Goal: Information Seeking & Learning: Check status

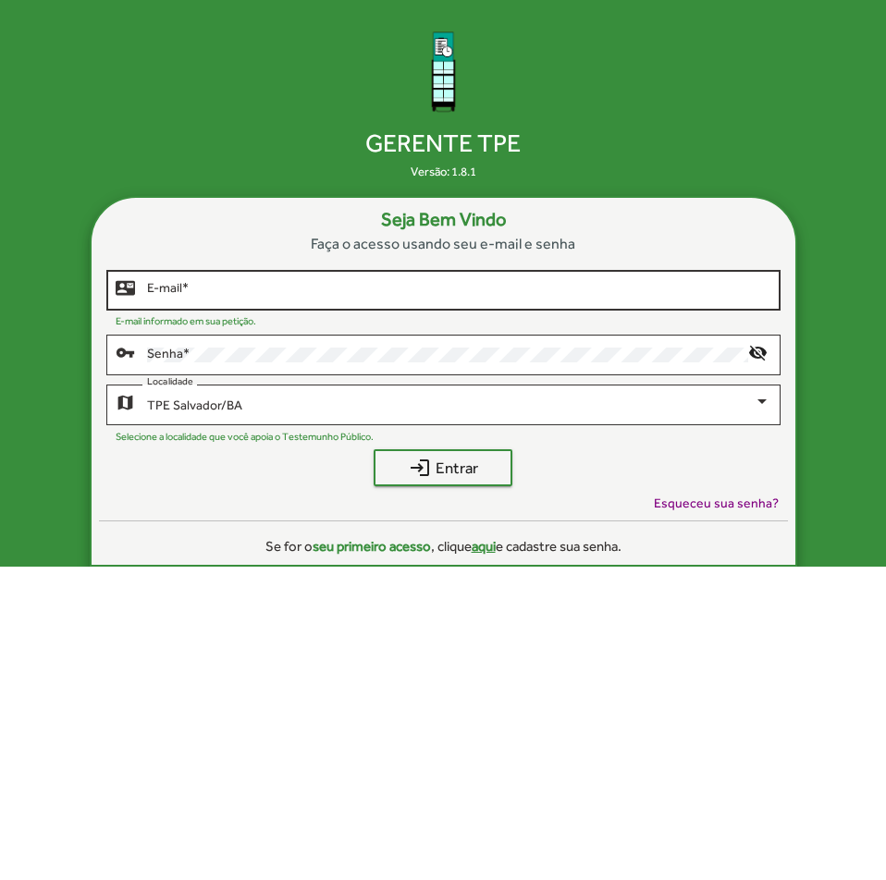
click at [585, 275] on div "E-mail *" at bounding box center [458, 288] width 623 height 44
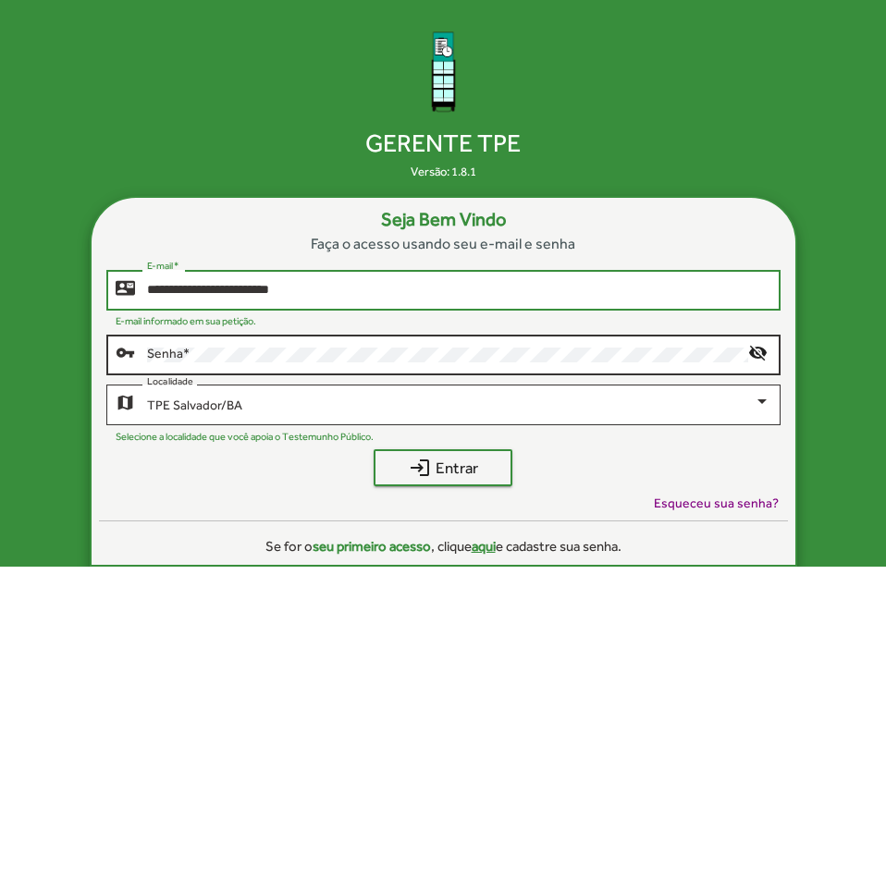
type input "**********"
click at [362, 367] on div "Senha *" at bounding box center [447, 353] width 601 height 44
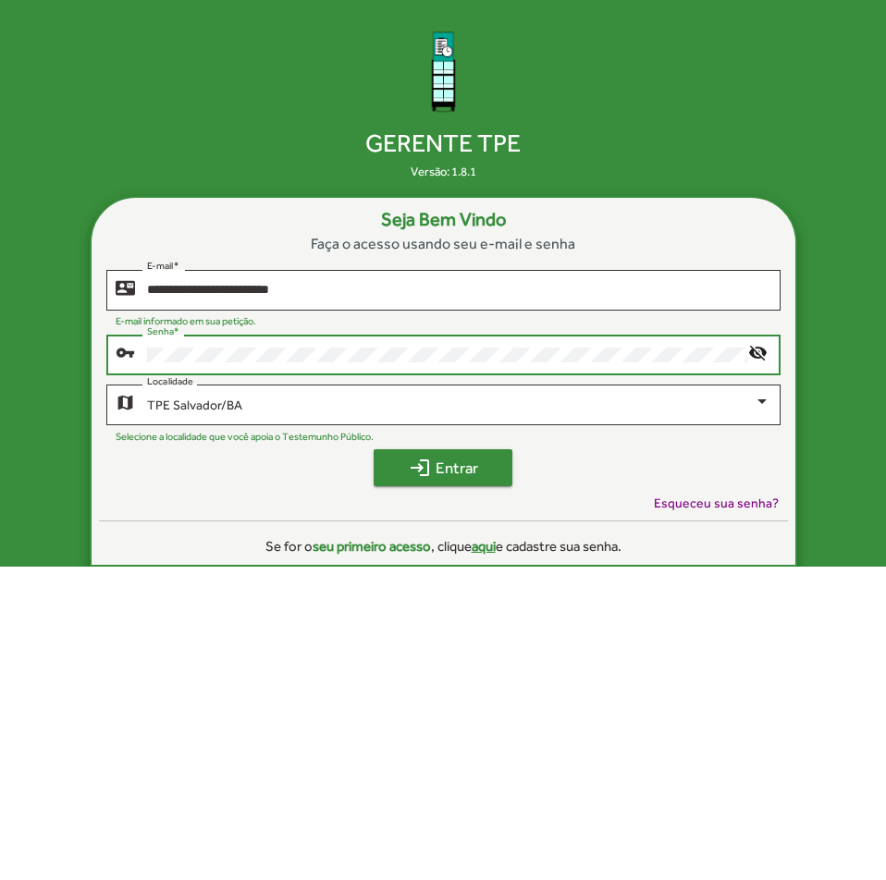
click at [441, 471] on span "login Entrar" at bounding box center [442, 467] width 105 height 33
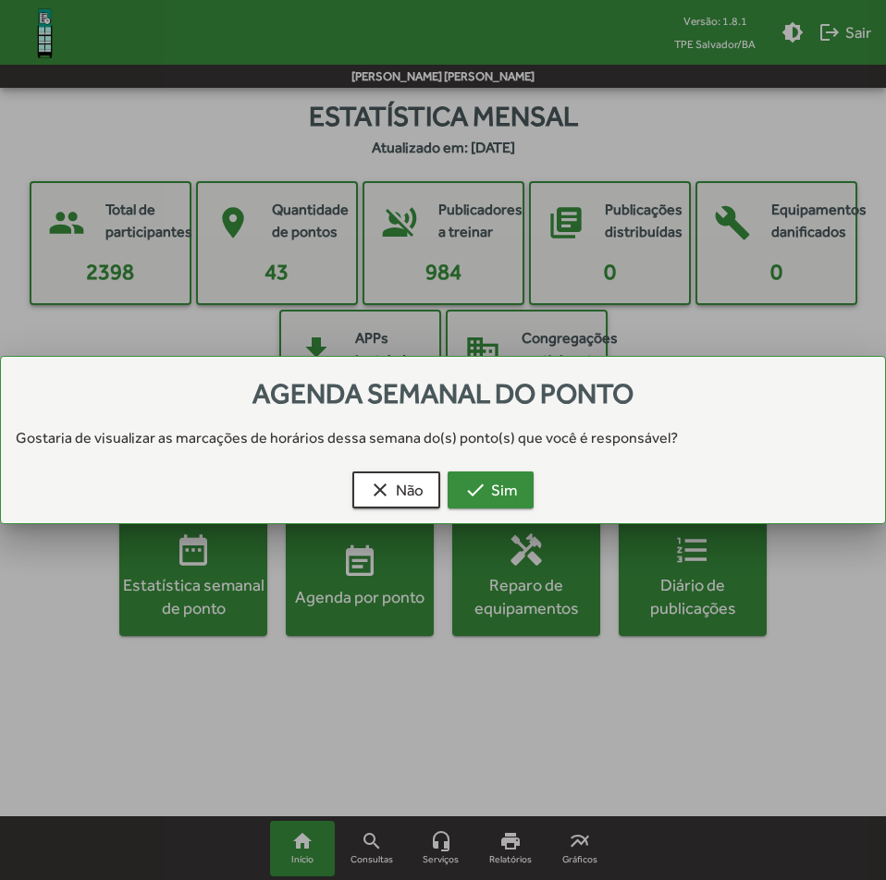
click at [496, 492] on span "check Sim" at bounding box center [490, 489] width 53 height 33
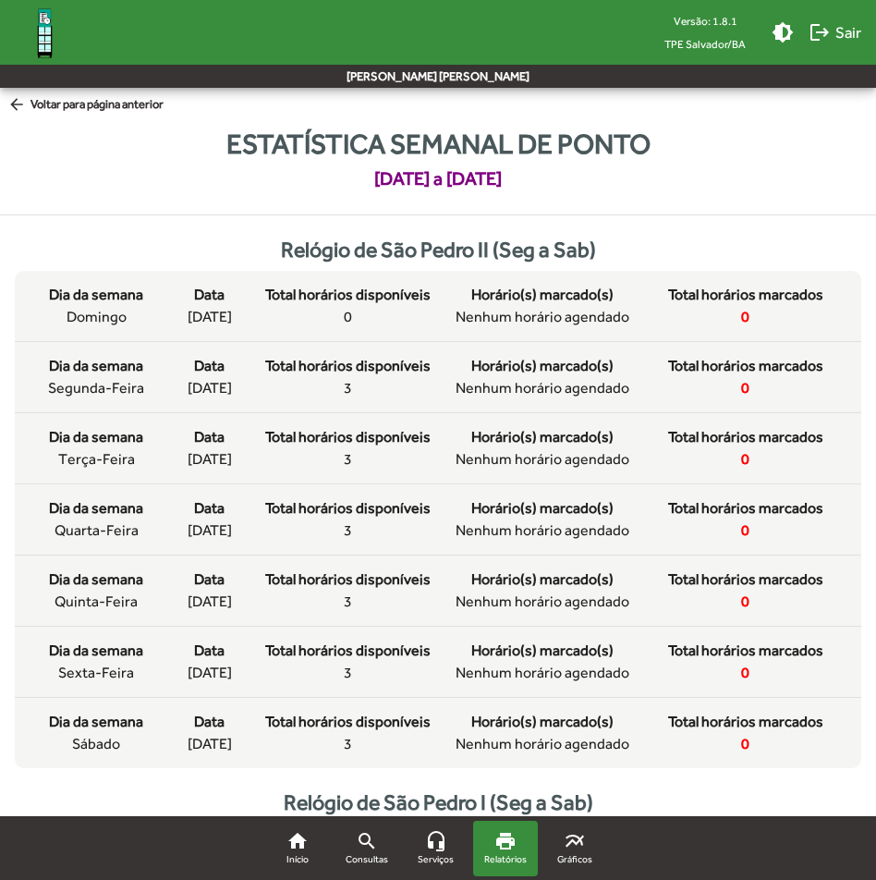
click at [21, 101] on mat-icon "arrow_back" at bounding box center [18, 105] width 23 height 20
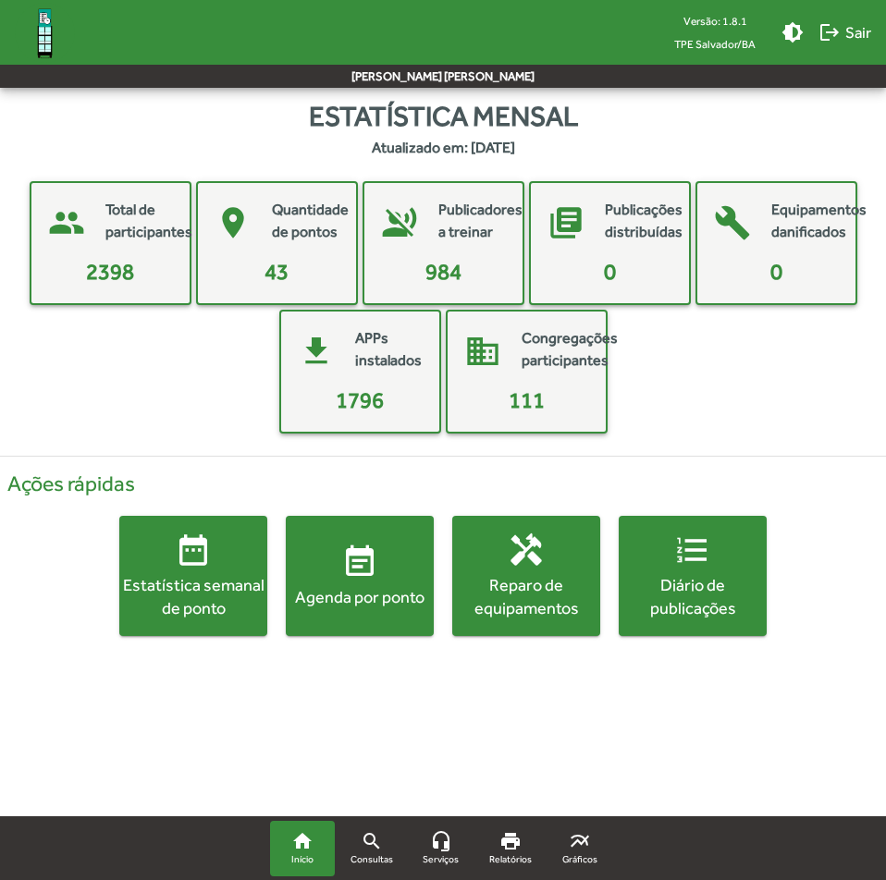
click at [367, 554] on mat-icon "event_note" at bounding box center [359, 562] width 37 height 37
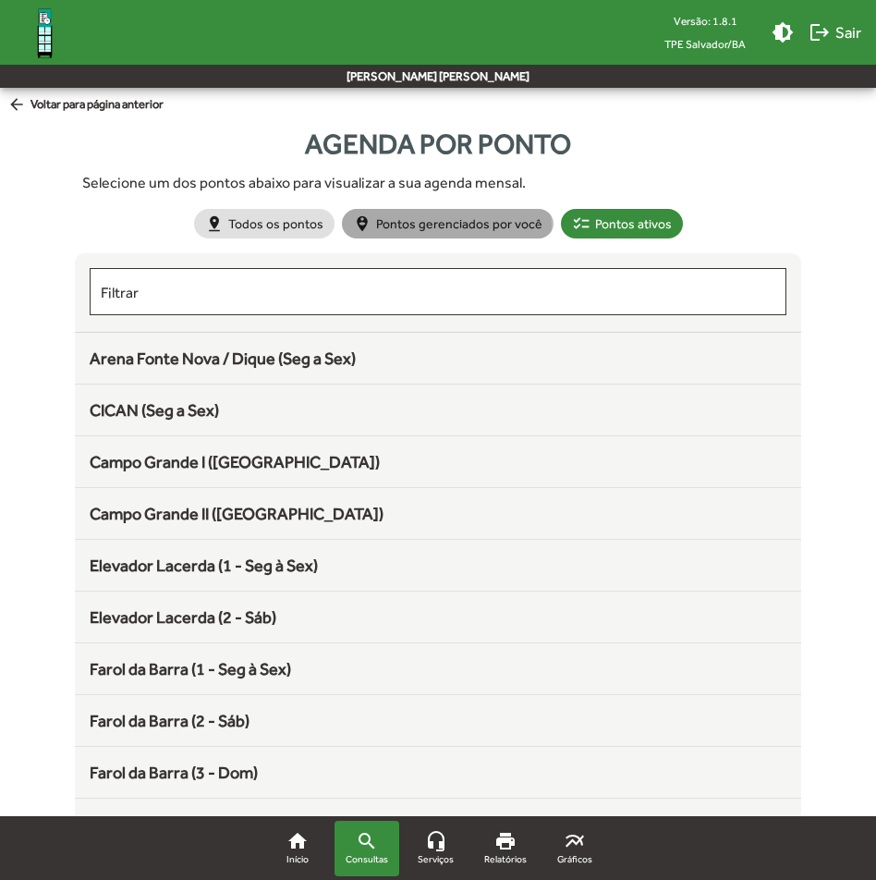
click at [447, 226] on mat-chip "person_pin_circle Pontos gerenciados por você" at bounding box center [448, 224] width 212 height 30
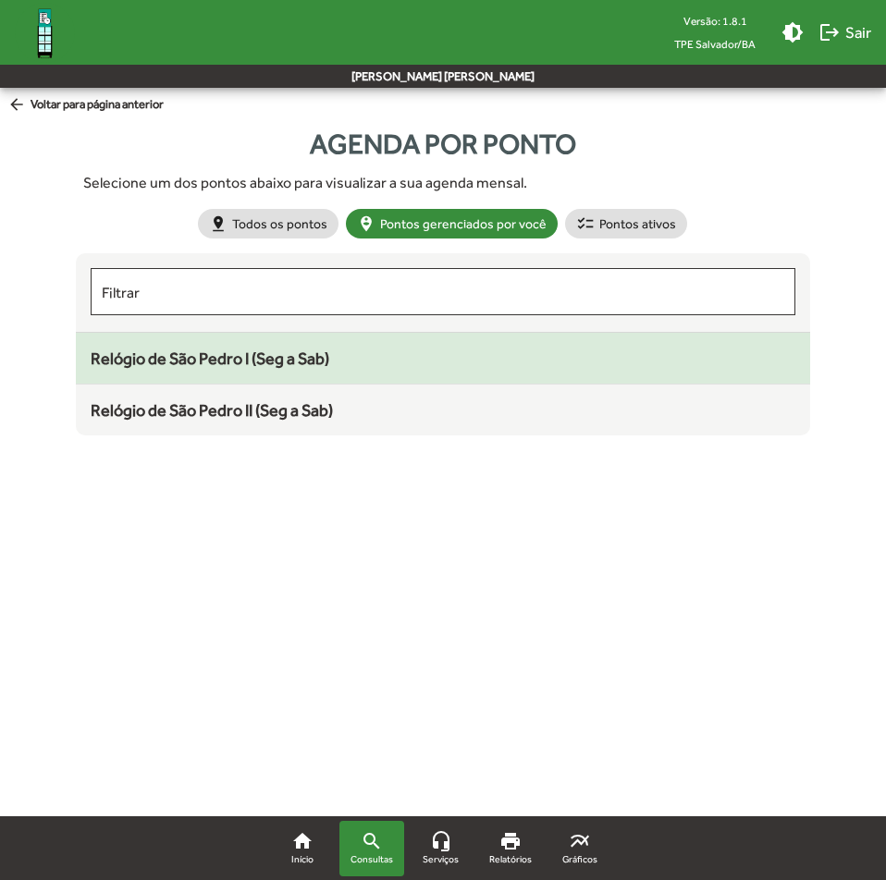
click at [280, 372] on mat-list-item "Relógio de São Pedro I (Seg a Sab)" at bounding box center [443, 359] width 734 height 52
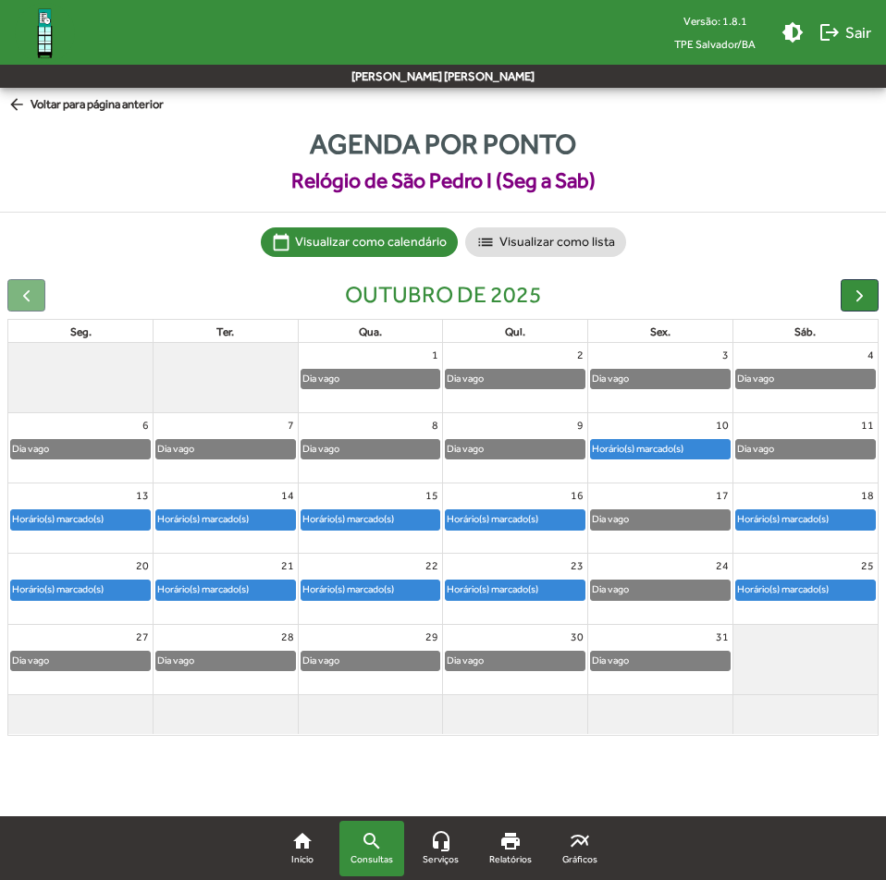
click at [672, 453] on div "Horário(s) marcado(s)" at bounding box center [637, 449] width 93 height 18
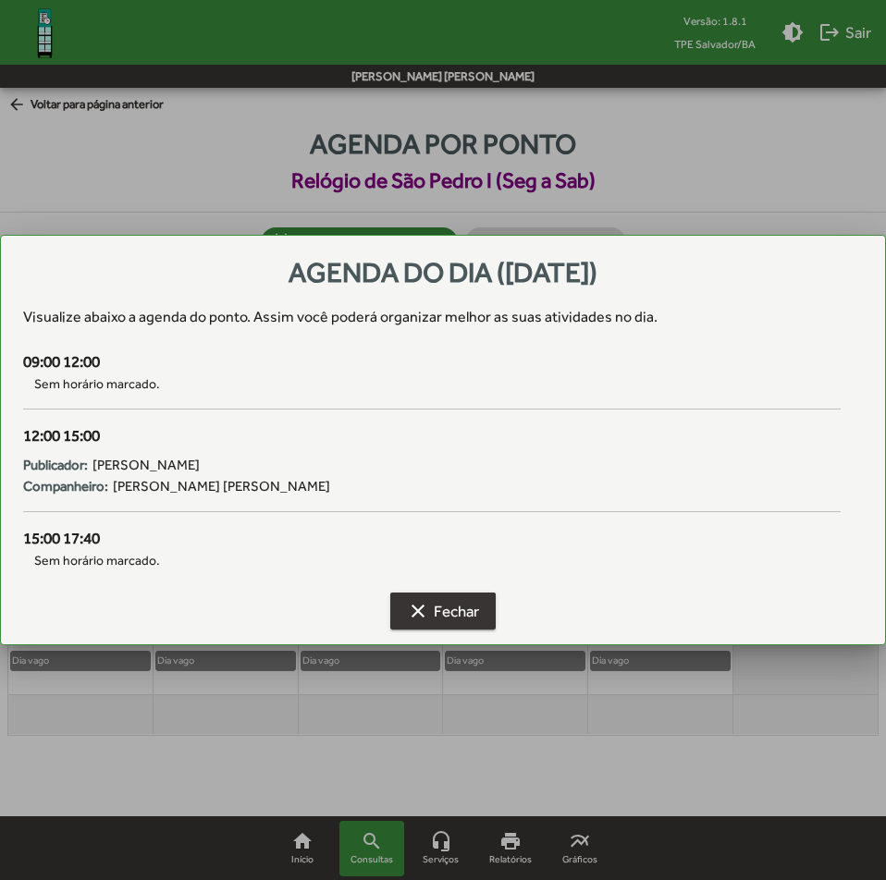
click at [448, 606] on span "clear Fechar" at bounding box center [443, 610] width 72 height 33
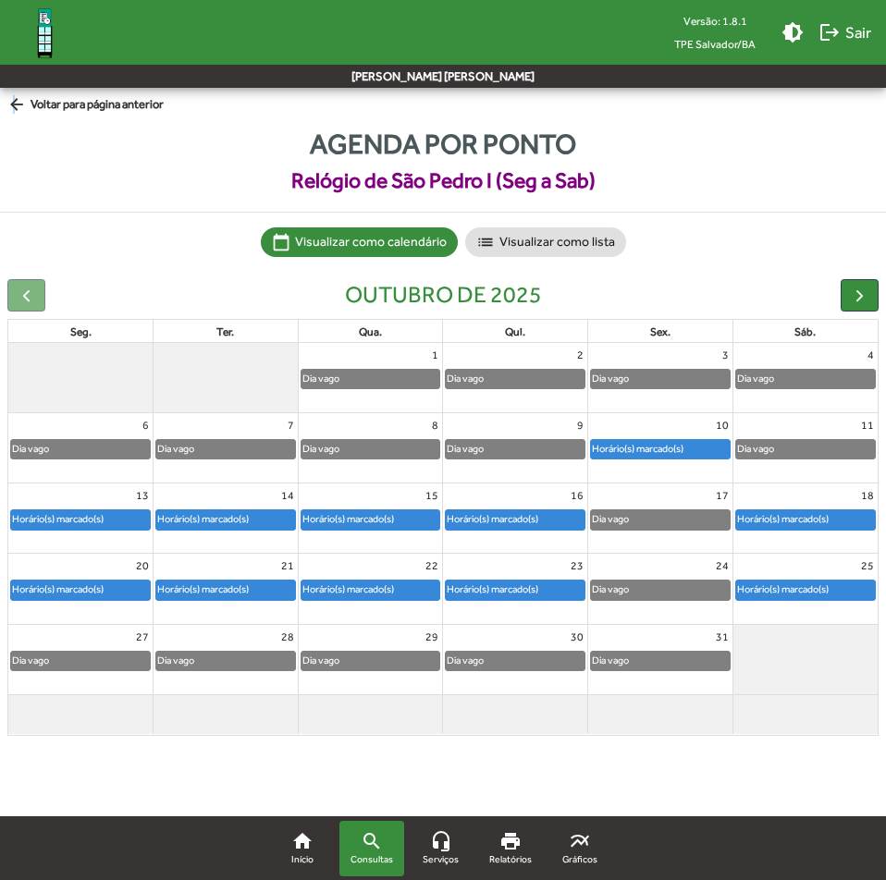
click at [16, 104] on mat-icon "arrow_back" at bounding box center [18, 105] width 23 height 20
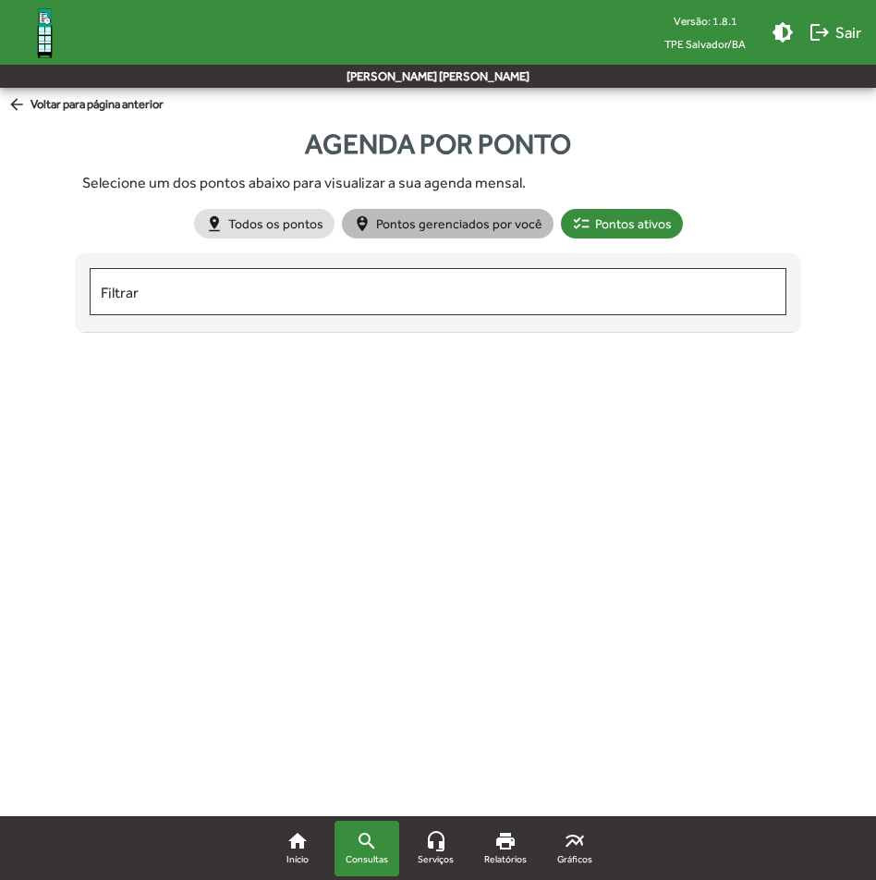
click at [497, 232] on mat-chip "person_pin_circle Pontos gerenciados por você" at bounding box center [448, 224] width 212 height 30
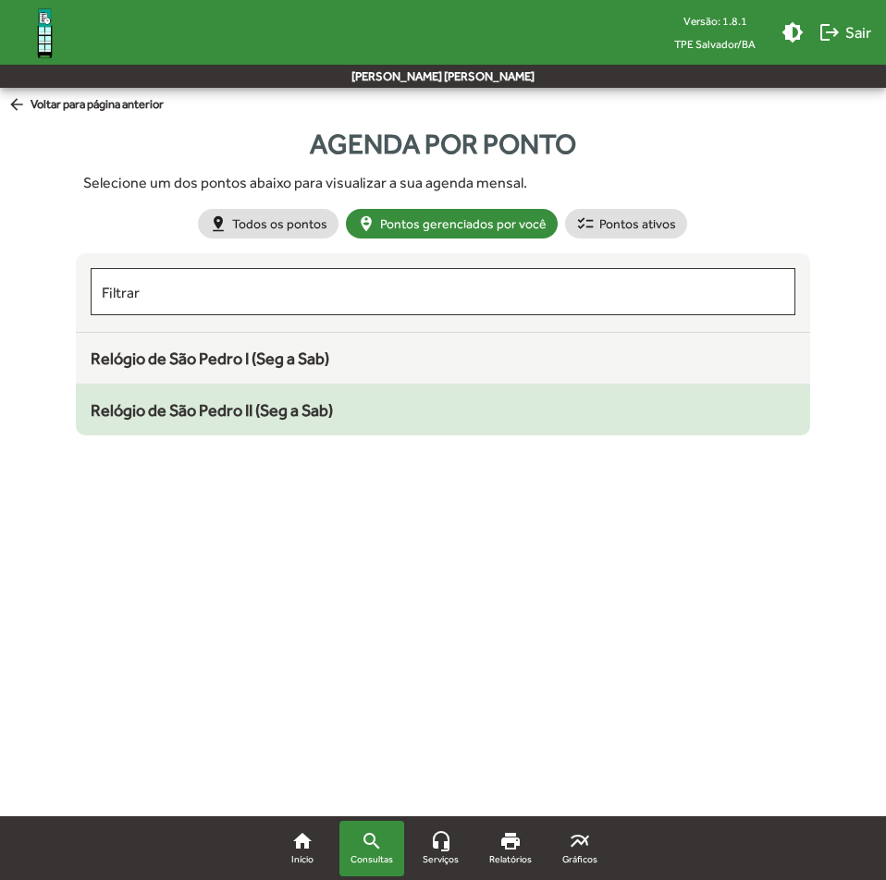
click at [340, 420] on div "Relógio de São Pedro II (Seg a Sab)" at bounding box center [443, 410] width 704 height 25
